Goal: Check status

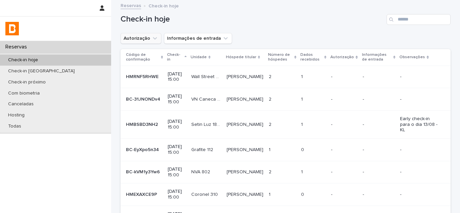
click at [152, 39] on icon "Autorização" at bounding box center [154, 38] width 7 height 7
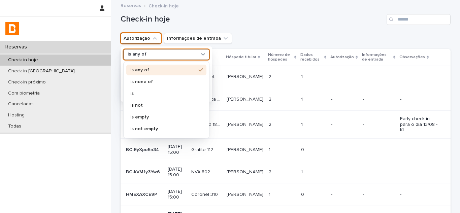
click at [147, 54] on div "is any of" at bounding box center [162, 54] width 74 height 7
click at [142, 81] on p "is none of" at bounding box center [162, 81] width 65 height 5
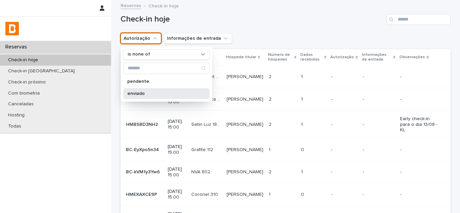
click at [139, 92] on p "enviado" at bounding box center [162, 93] width 71 height 5
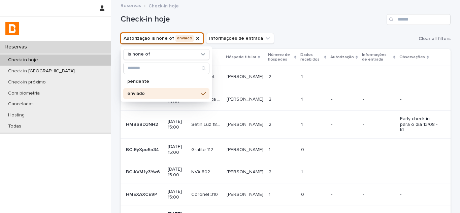
click at [292, 23] on h1 "Check-in hoje" at bounding box center [251, 19] width 263 height 10
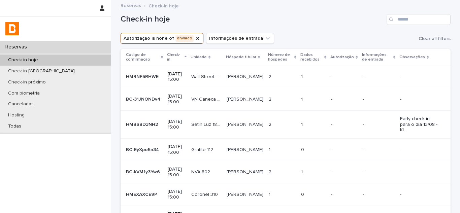
click at [311, 53] on p "Dados recebidos" at bounding box center [311, 57] width 22 height 12
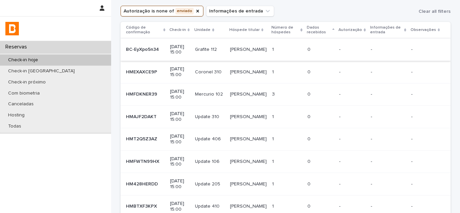
scroll to position [153, 0]
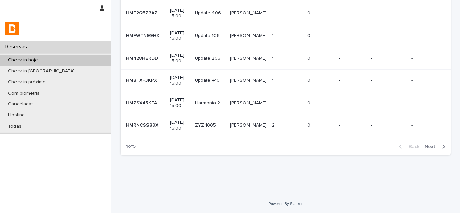
click at [431, 146] on span "Next" at bounding box center [431, 146] width 15 height 5
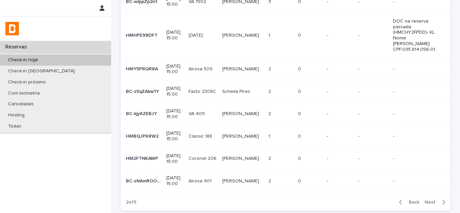
scroll to position [199, 0]
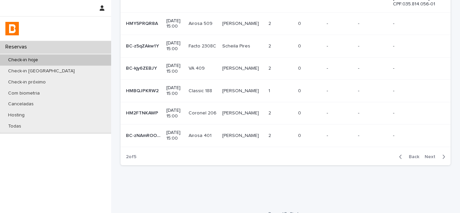
click at [425, 160] on button "Next" at bounding box center [436, 157] width 29 height 6
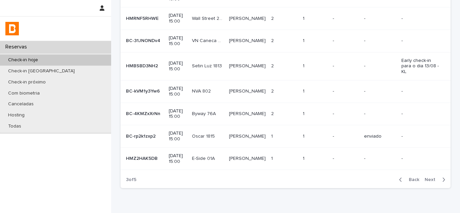
scroll to position [153, 0]
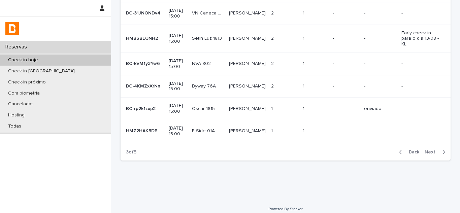
click at [425, 150] on span "Next" at bounding box center [431, 152] width 15 height 5
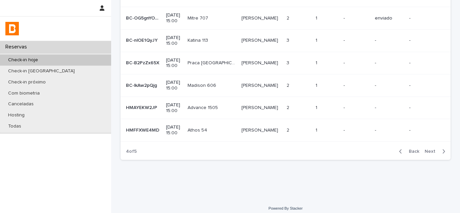
click at [430, 149] on span "Next" at bounding box center [431, 151] width 15 height 5
